Goal: Information Seeking & Learning: Stay updated

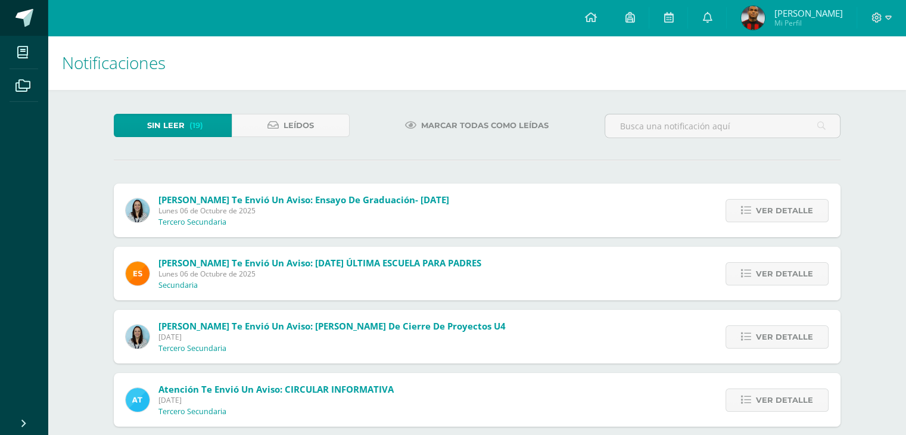
click at [15, 13] on span at bounding box center [24, 18] width 18 height 18
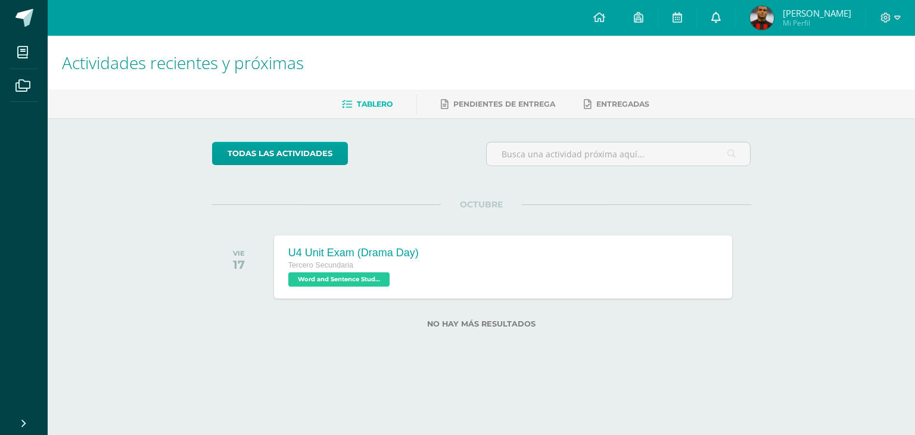
click at [711, 18] on icon at bounding box center [716, 17] width 10 height 11
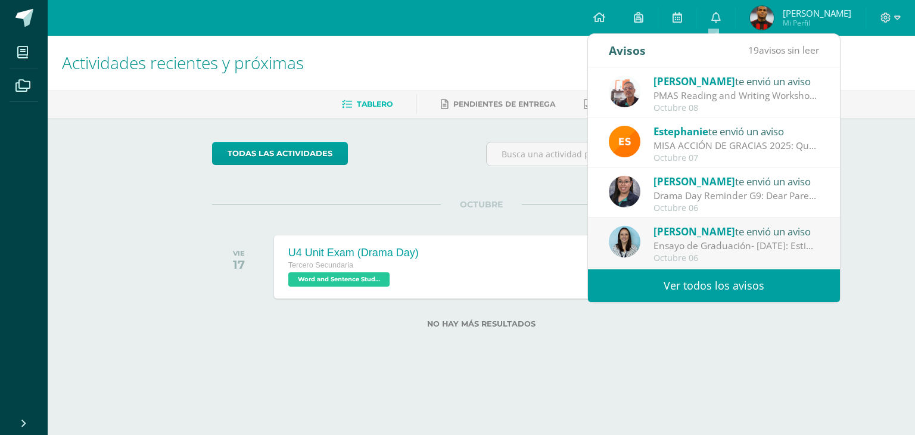
click at [722, 300] on link "Ver todos los avisos" at bounding box center [714, 285] width 252 height 33
click at [712, 287] on link "Ver todos los avisos" at bounding box center [714, 285] width 252 height 33
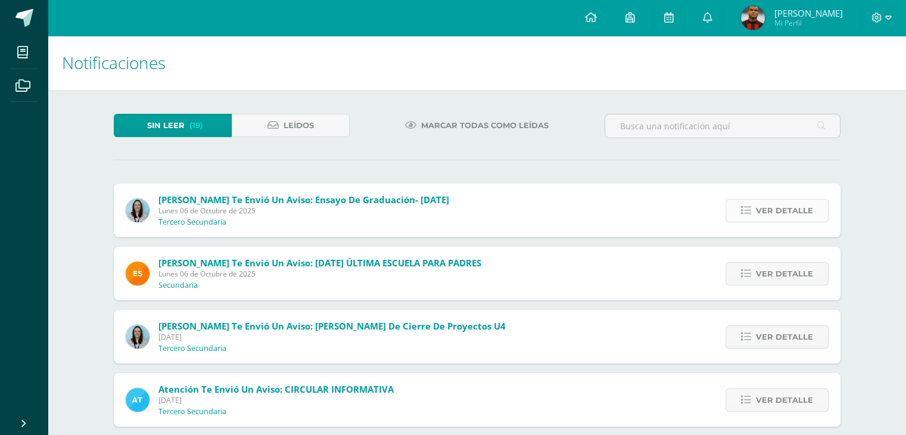
click at [762, 214] on span "Ver detalle" at bounding box center [784, 211] width 57 height 22
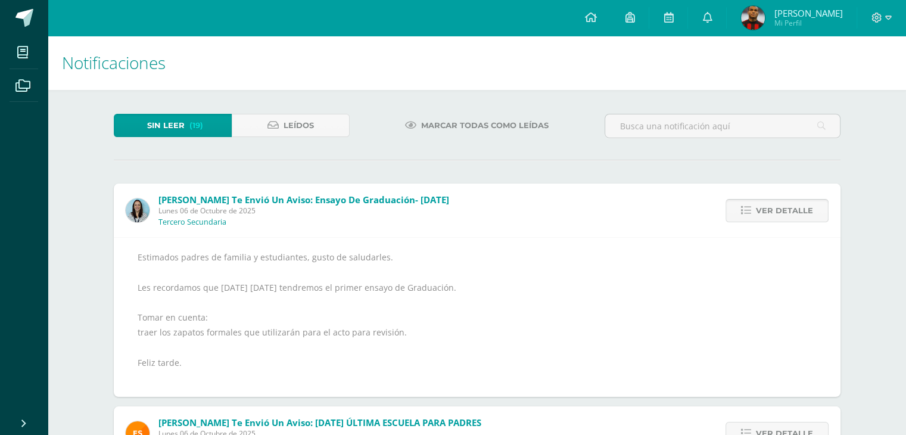
click at [762, 214] on span "Ver detalle" at bounding box center [784, 211] width 57 height 22
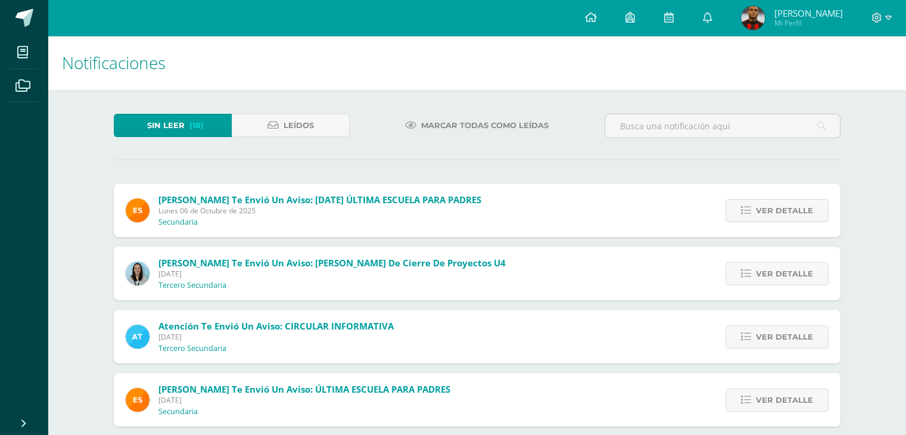
click at [762, 214] on span "Ver detalle" at bounding box center [784, 211] width 57 height 22
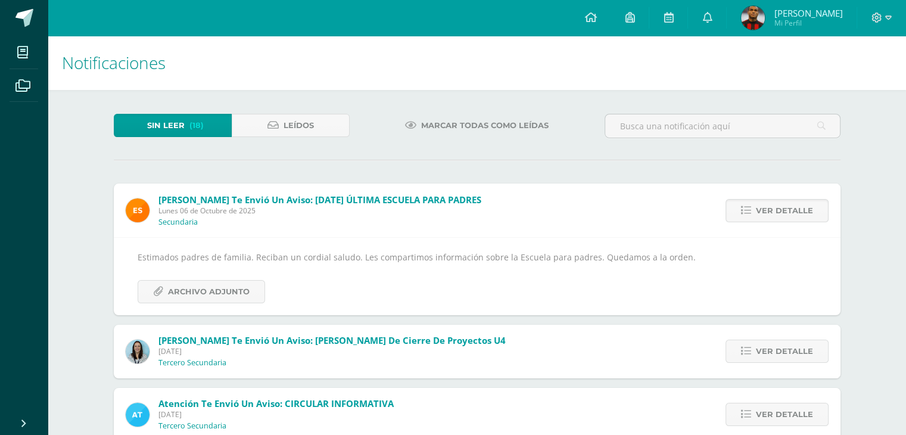
click at [762, 214] on span "Ver detalle" at bounding box center [784, 211] width 57 height 22
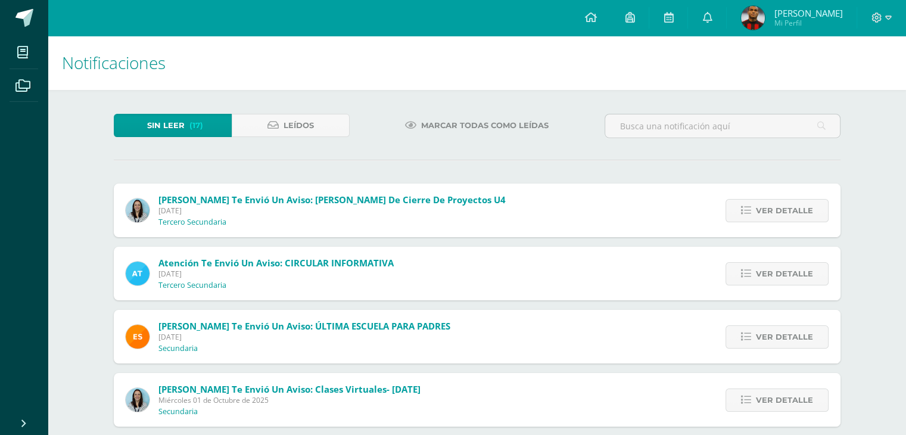
click at [762, 214] on span "Ver detalle" at bounding box center [784, 211] width 57 height 22
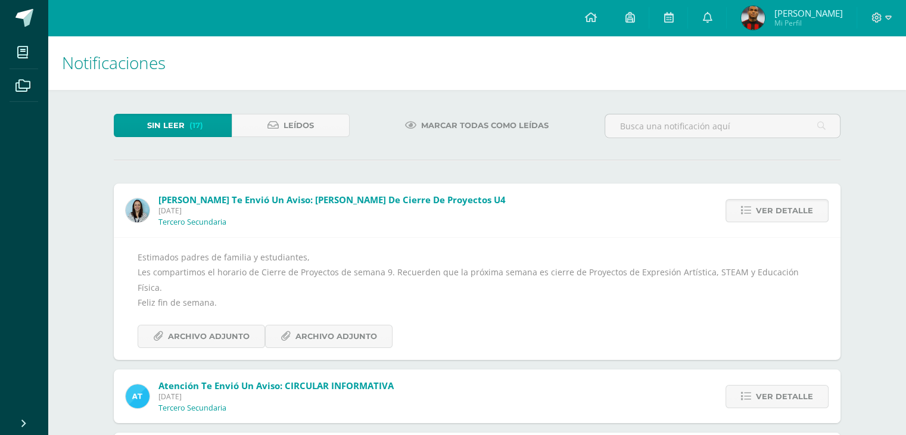
click at [762, 214] on span "Ver detalle" at bounding box center [784, 211] width 57 height 22
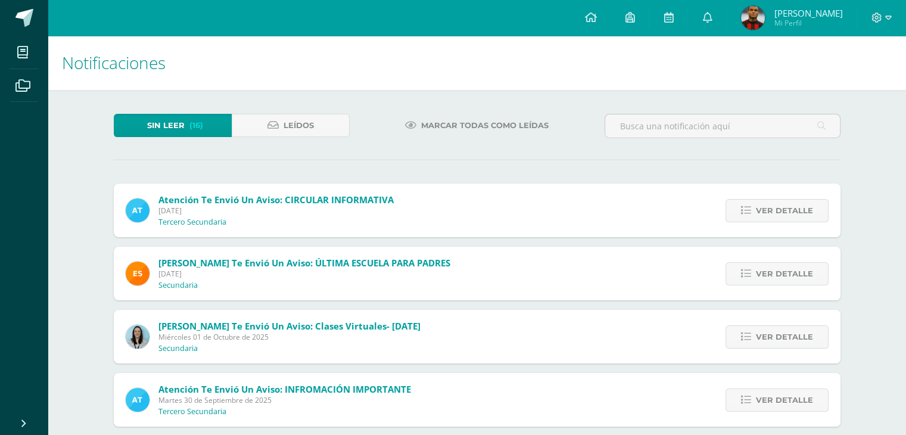
click at [762, 214] on span "Ver detalle" at bounding box center [784, 211] width 57 height 22
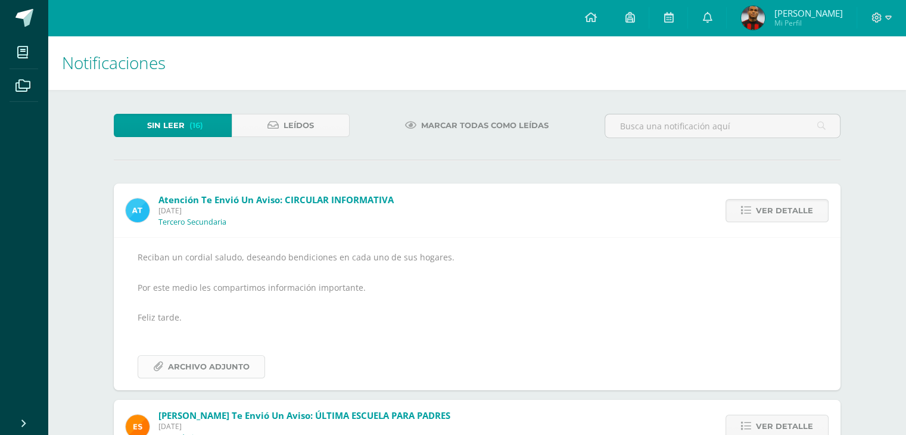
click at [217, 373] on span "Archivo Adjunto" at bounding box center [209, 367] width 82 height 22
click at [743, 203] on link "Ver detalle" at bounding box center [776, 210] width 103 height 23
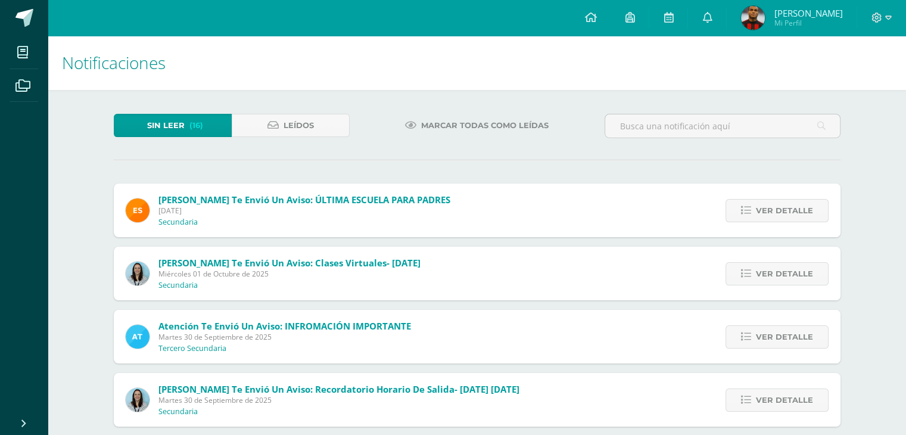
click at [743, 203] on link "Ver detalle" at bounding box center [776, 210] width 103 height 23
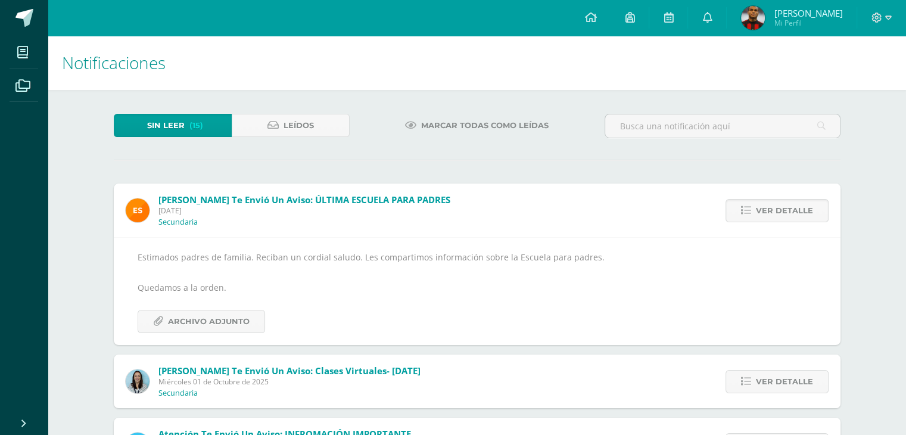
click at [743, 203] on link "Ver detalle" at bounding box center [776, 210] width 103 height 23
